Goal: Find specific page/section: Find specific page/section

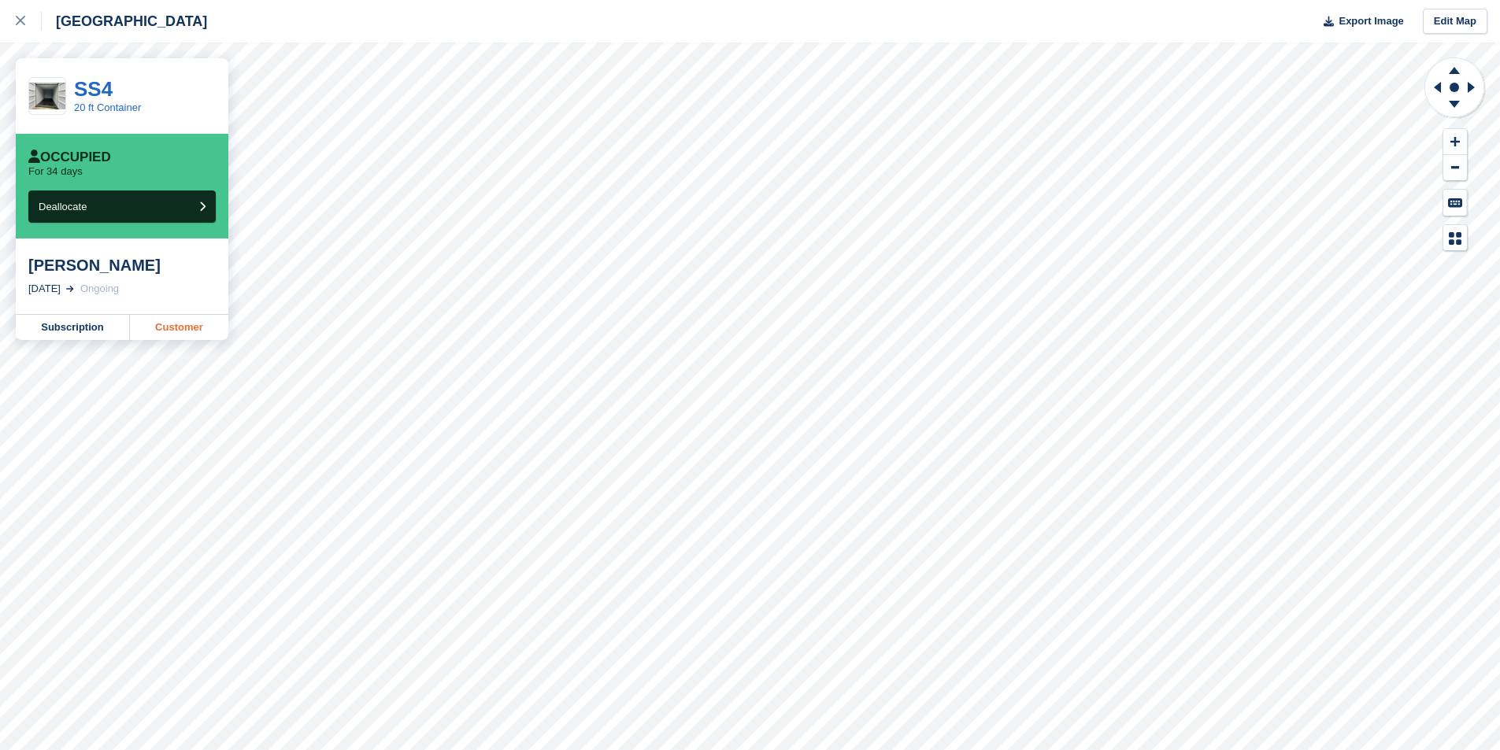
click at [194, 331] on link "Customer" at bounding box center [179, 327] width 98 height 25
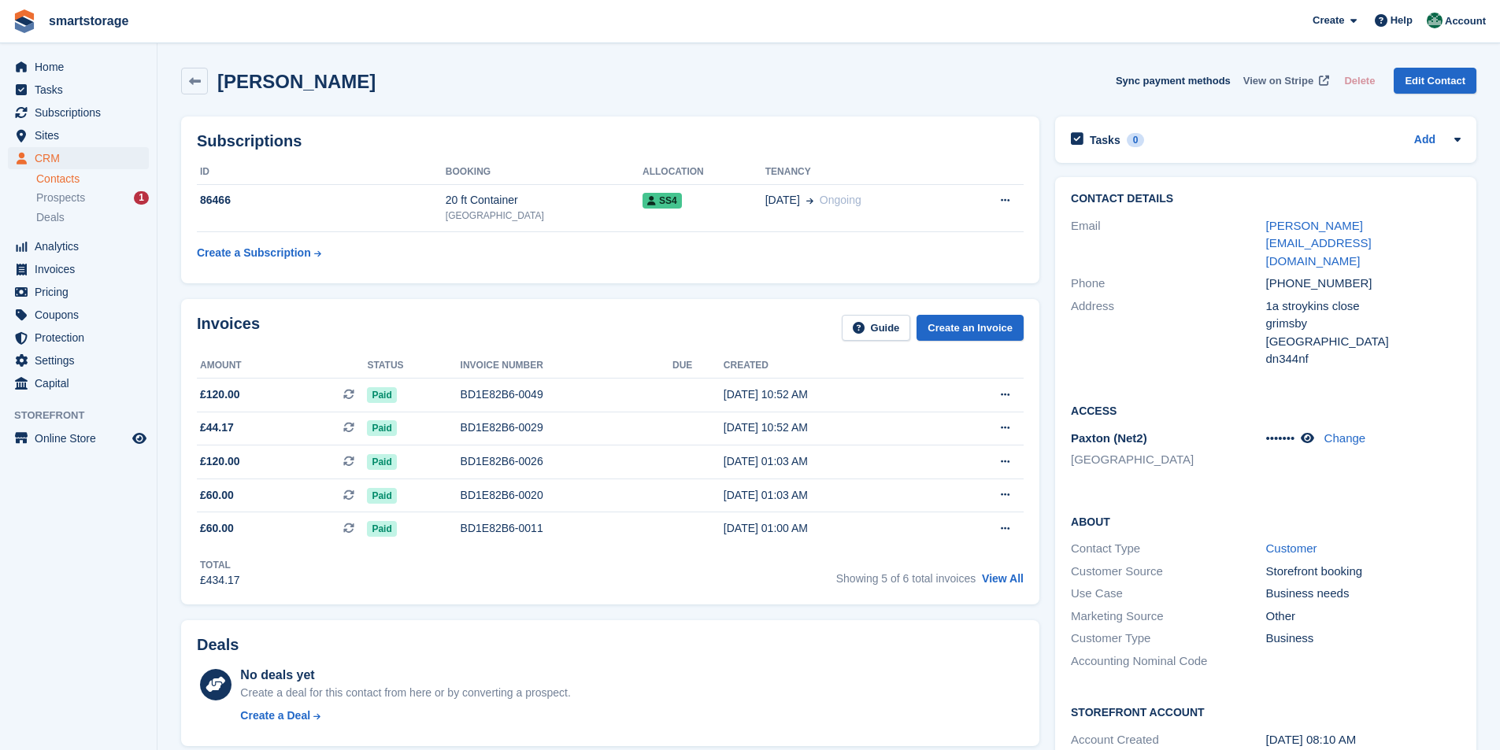
click at [1265, 82] on span "View on Stripe" at bounding box center [1278, 81] width 70 height 16
